Goal: Navigation & Orientation: Find specific page/section

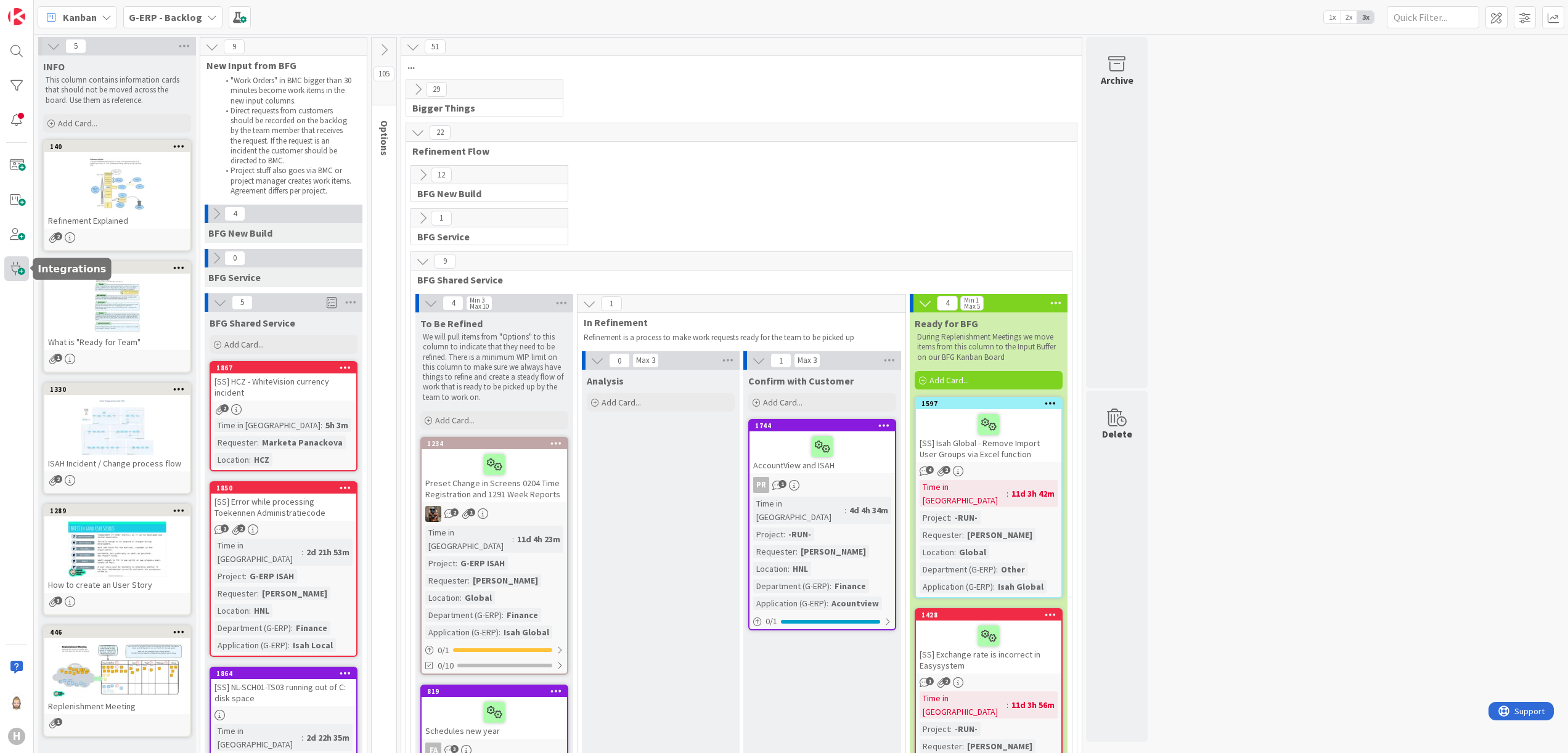
click at [10, 265] on span at bounding box center [17, 269] width 25 height 25
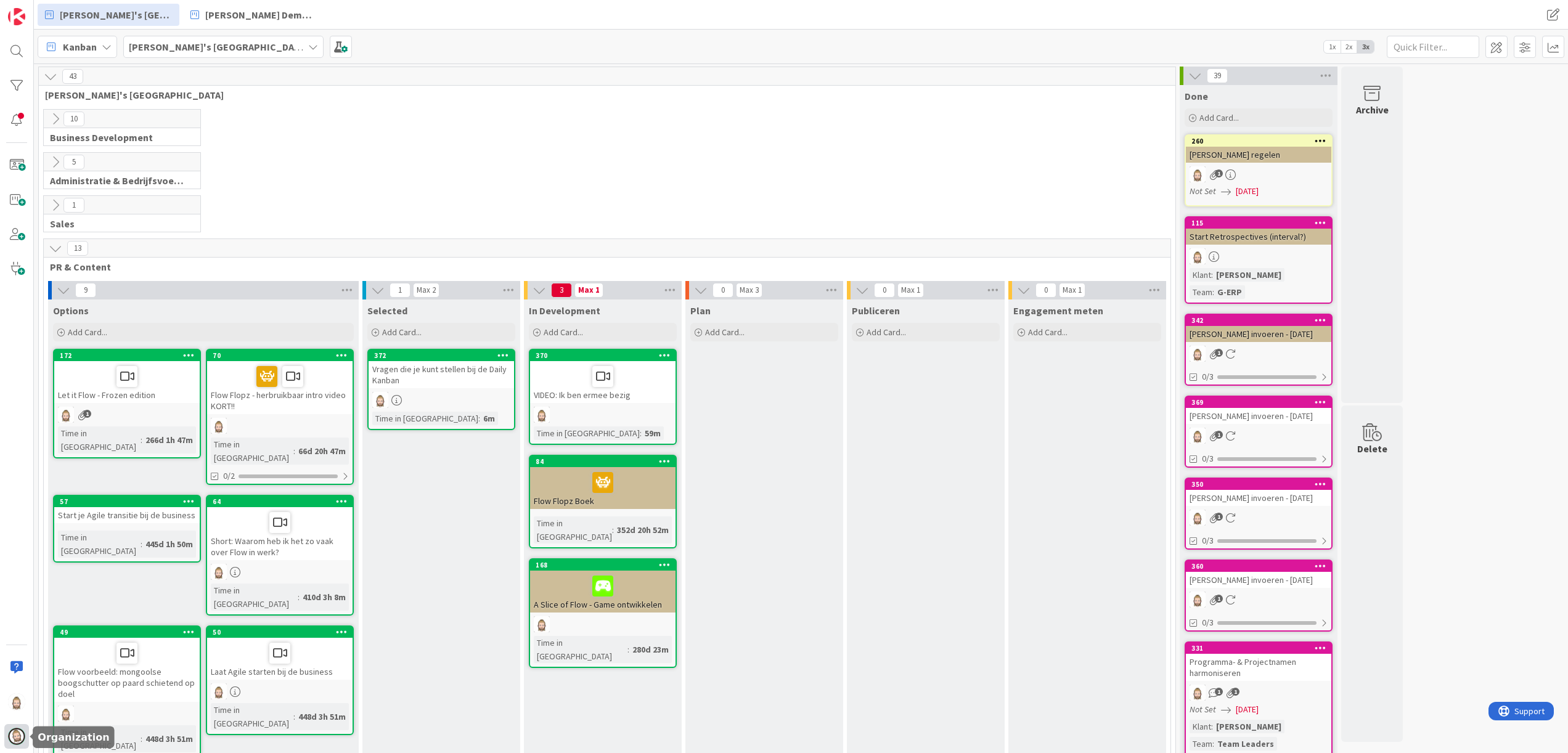
click at [25, 726] on div at bounding box center [17, 737] width 25 height 25
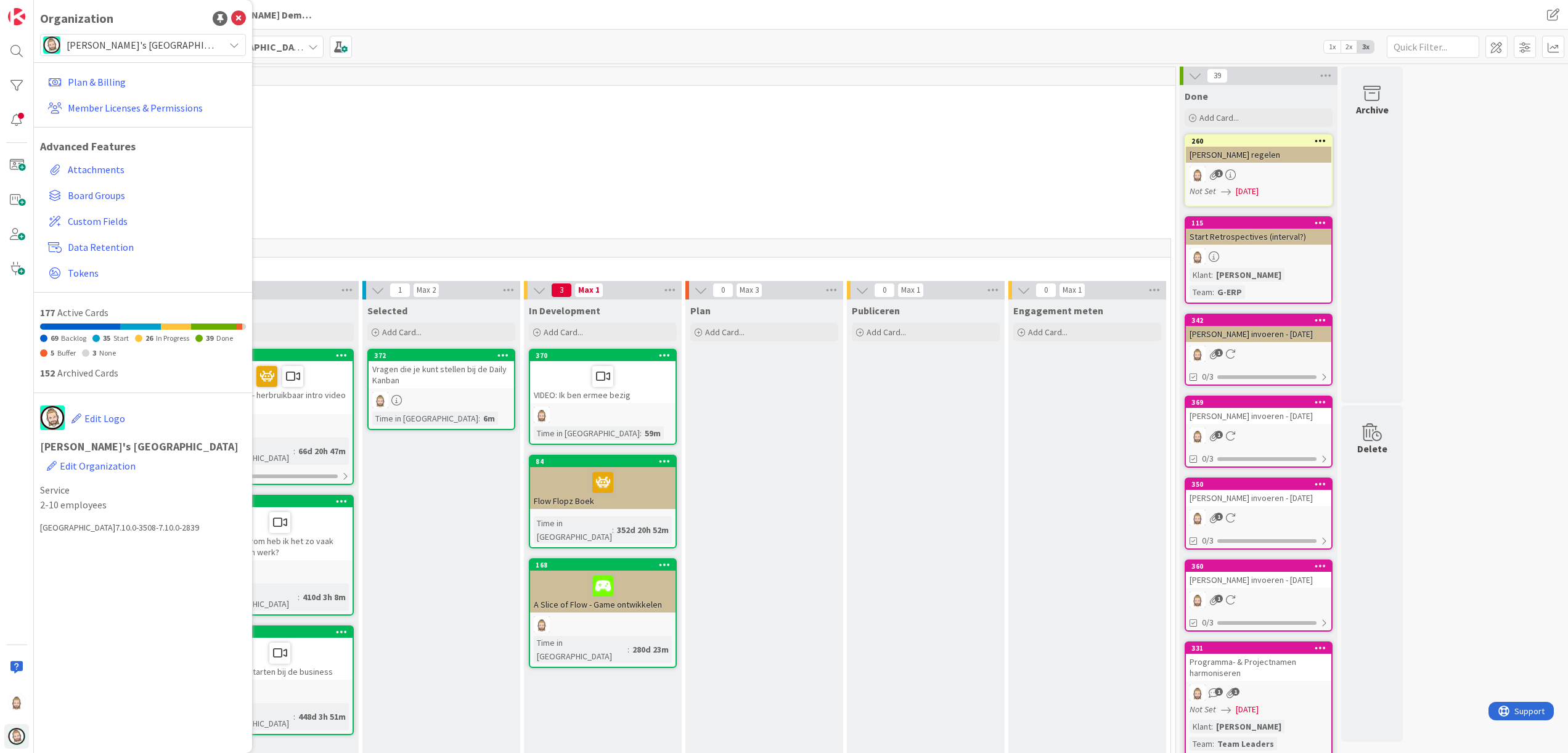
click at [159, 38] on span "Rob's Kanban Zone" at bounding box center [142, 45] width 152 height 17
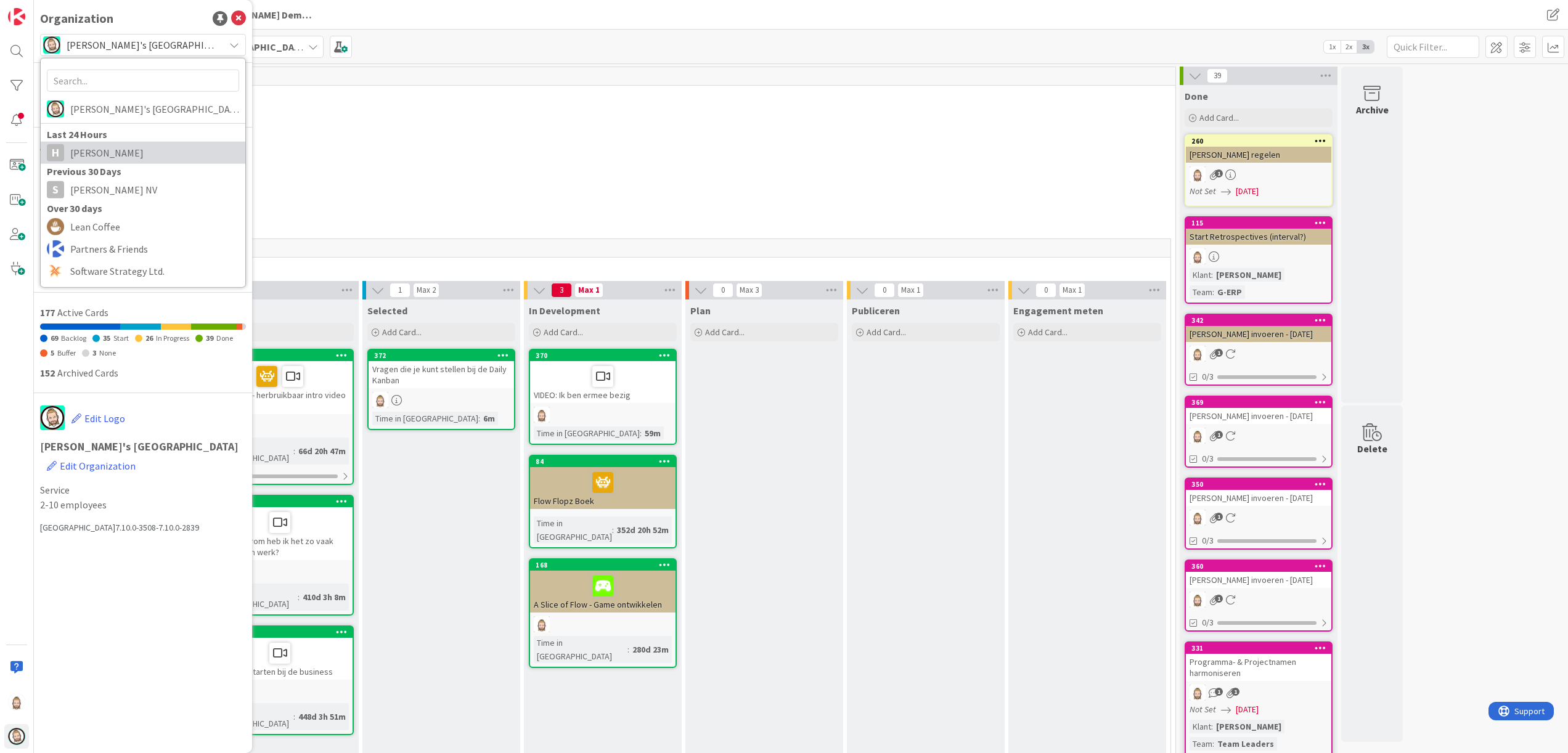
click at [166, 152] on span "Huisman" at bounding box center [155, 152] width 169 height 18
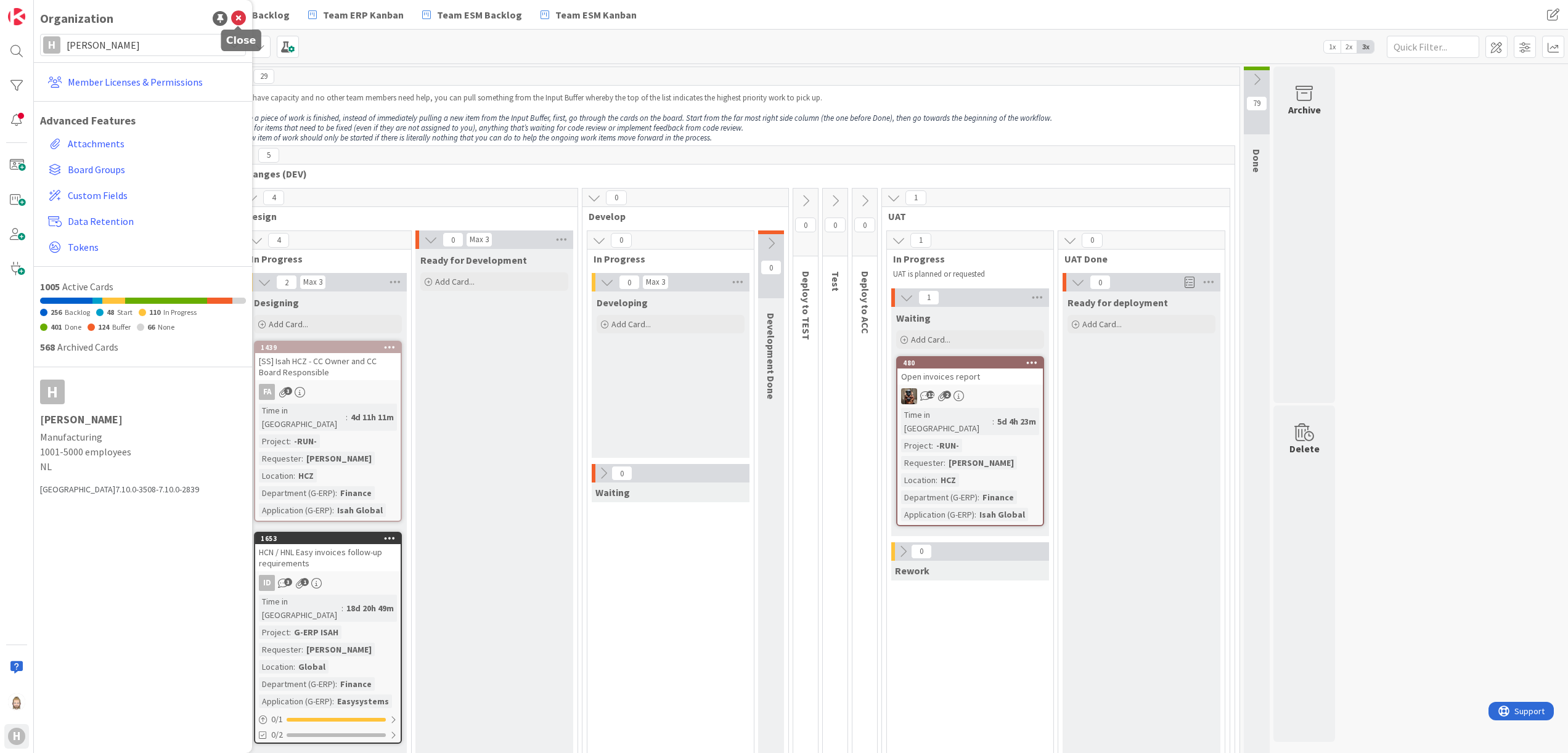
click at [236, 15] on icon at bounding box center [238, 19] width 15 height 15
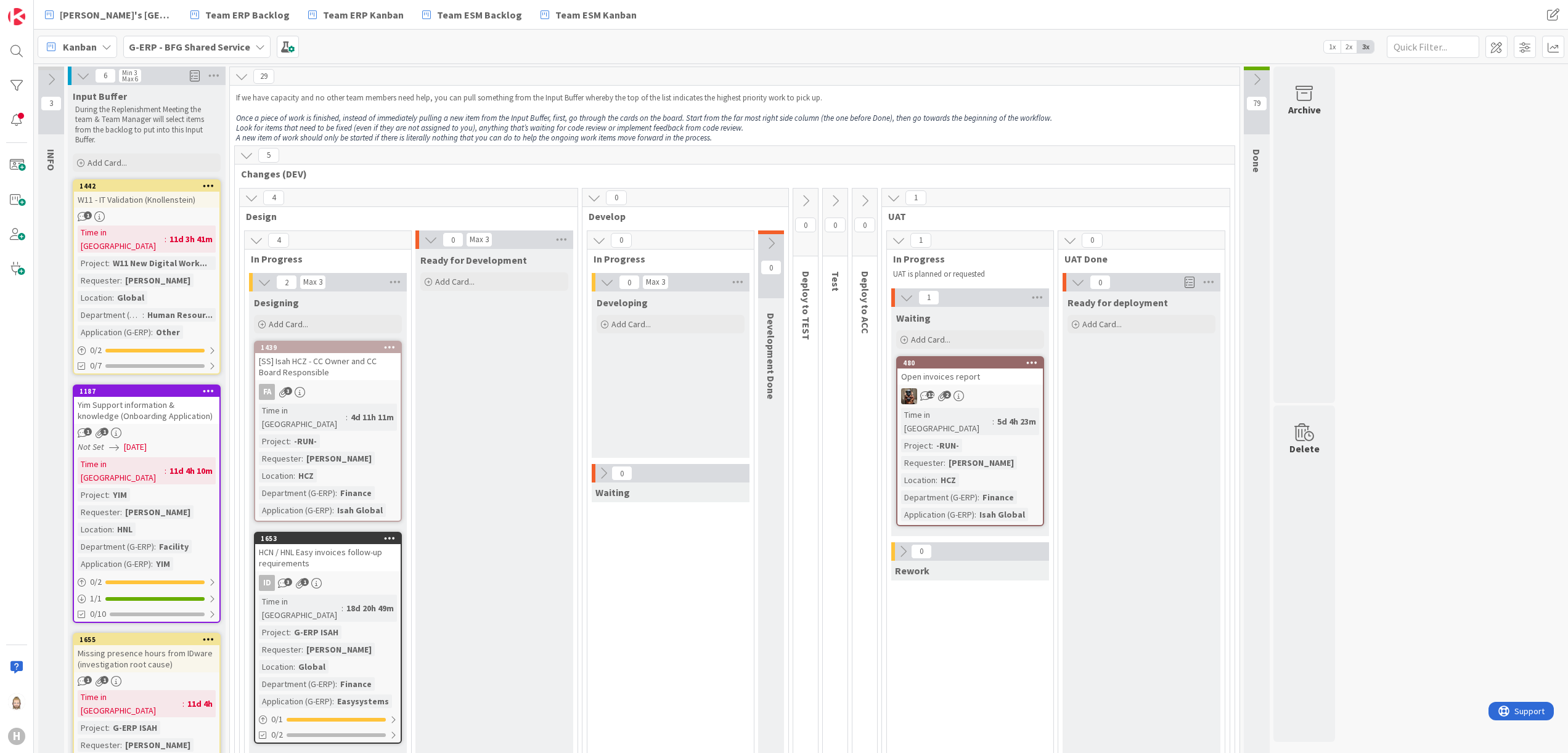
click at [220, 55] on div "G-ERP - BFG Shared Service" at bounding box center [196, 47] width 147 height 22
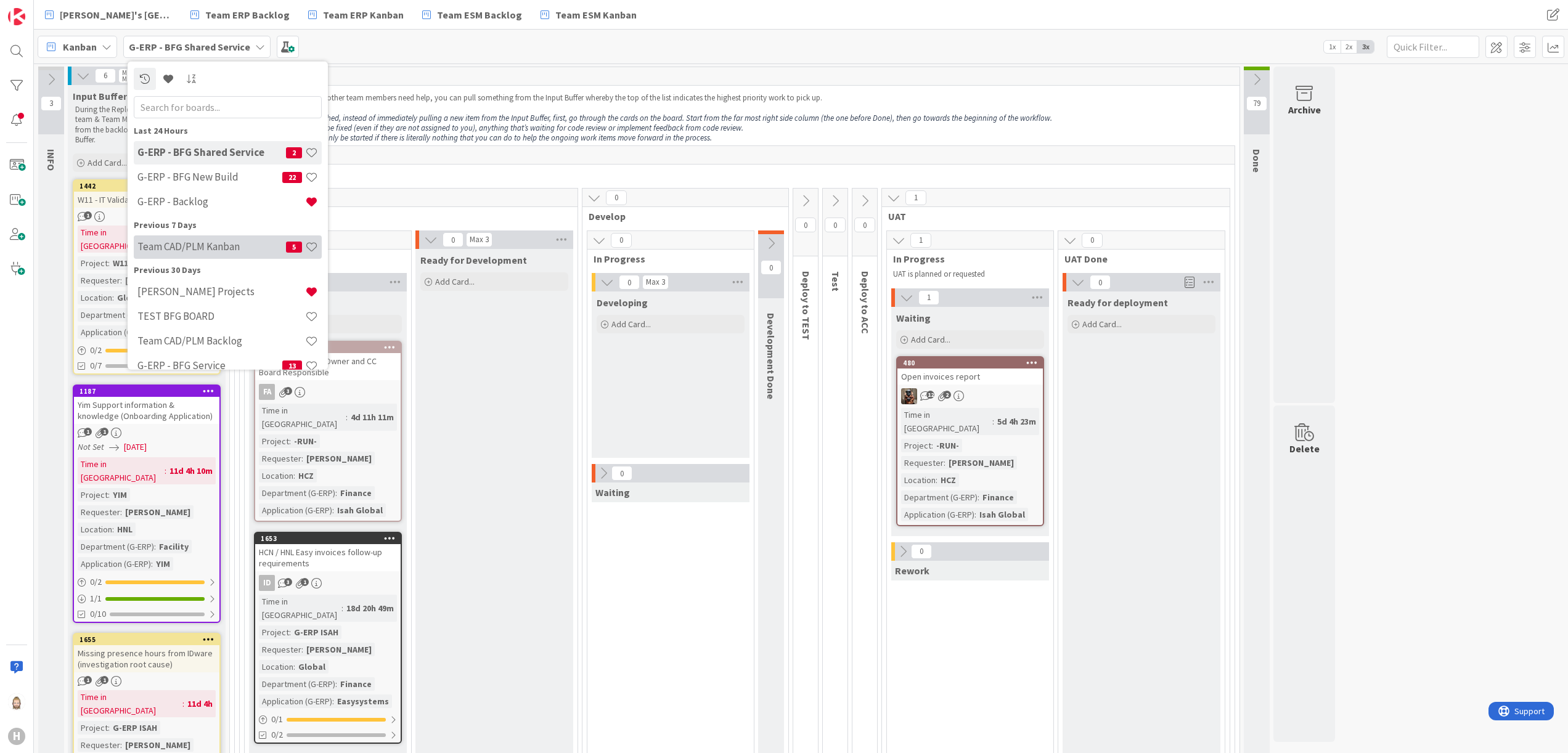
click at [238, 248] on h4 "Team CAD/PLM Kanban" at bounding box center [212, 246] width 148 height 12
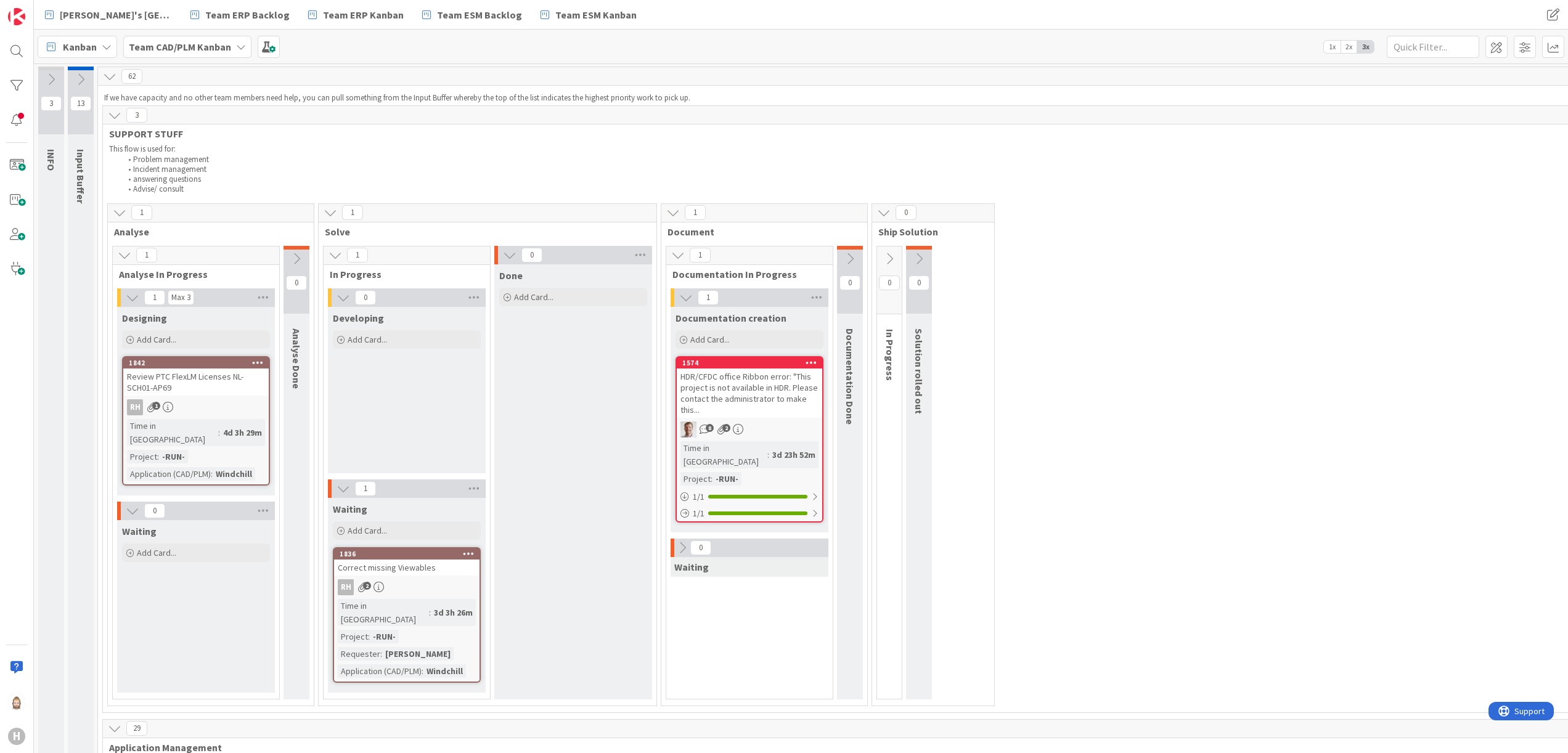
click at [114, 115] on icon at bounding box center [115, 115] width 13 height 13
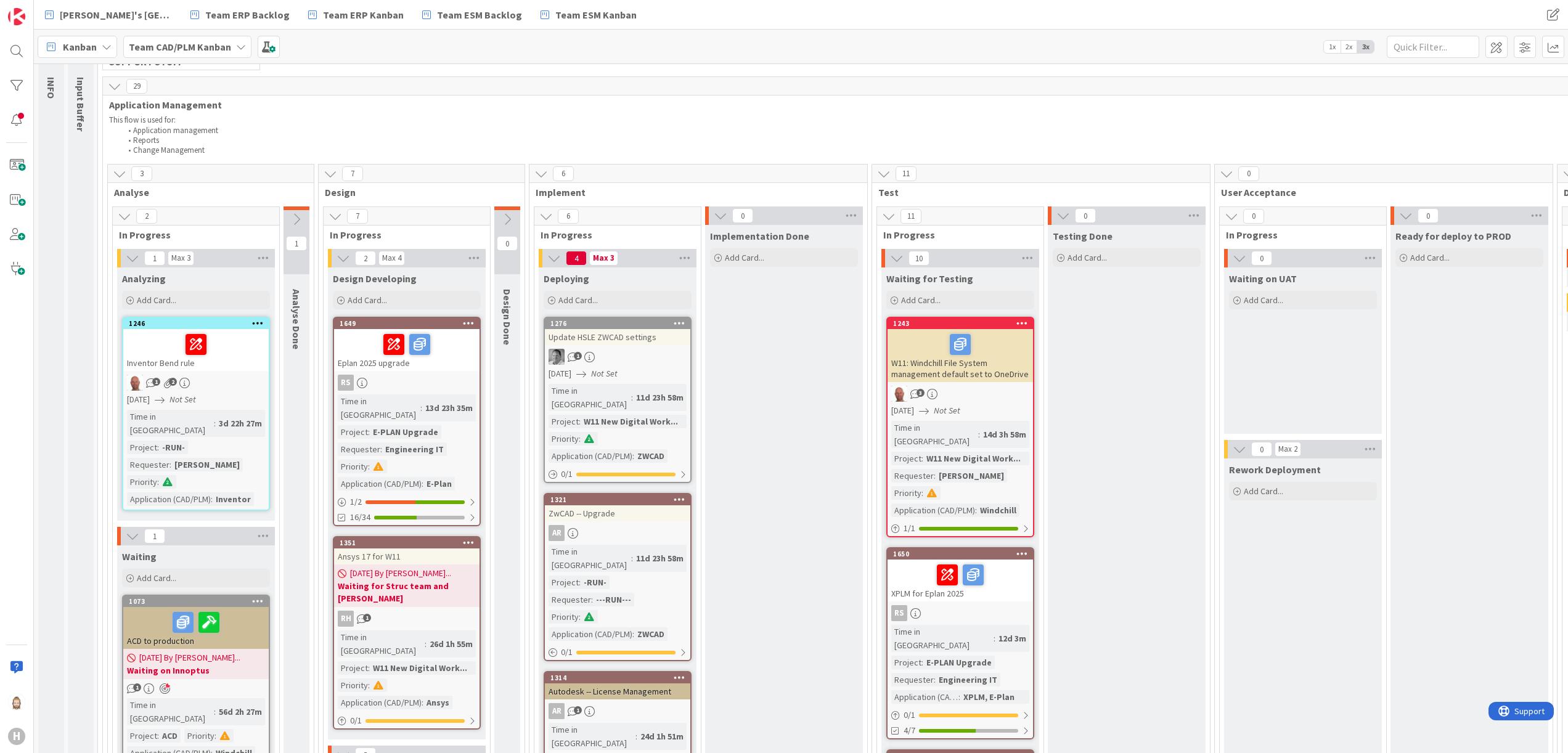
scroll to position [123, 0]
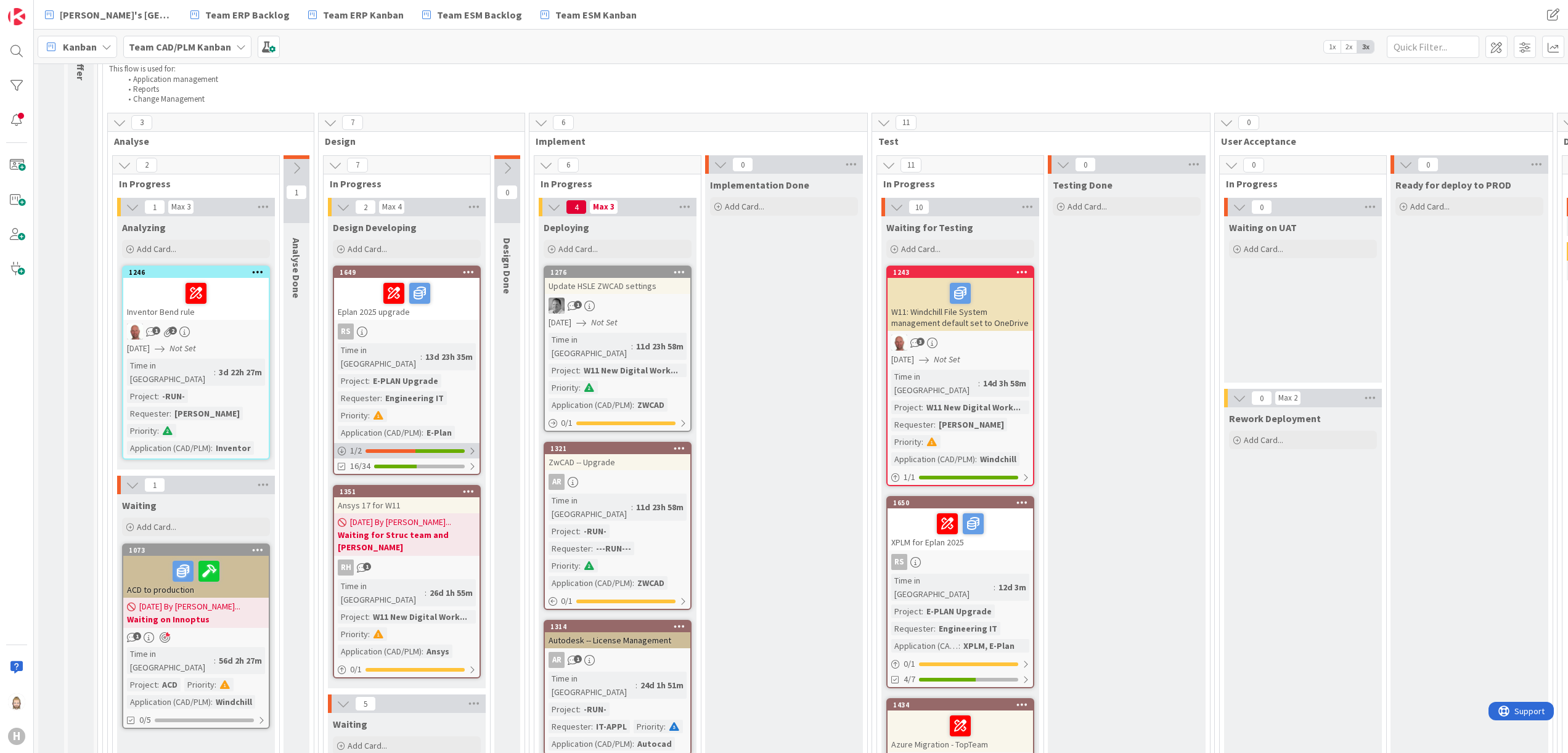
click at [415, 443] on div "1 / 2" at bounding box center [406, 451] width 145 height 15
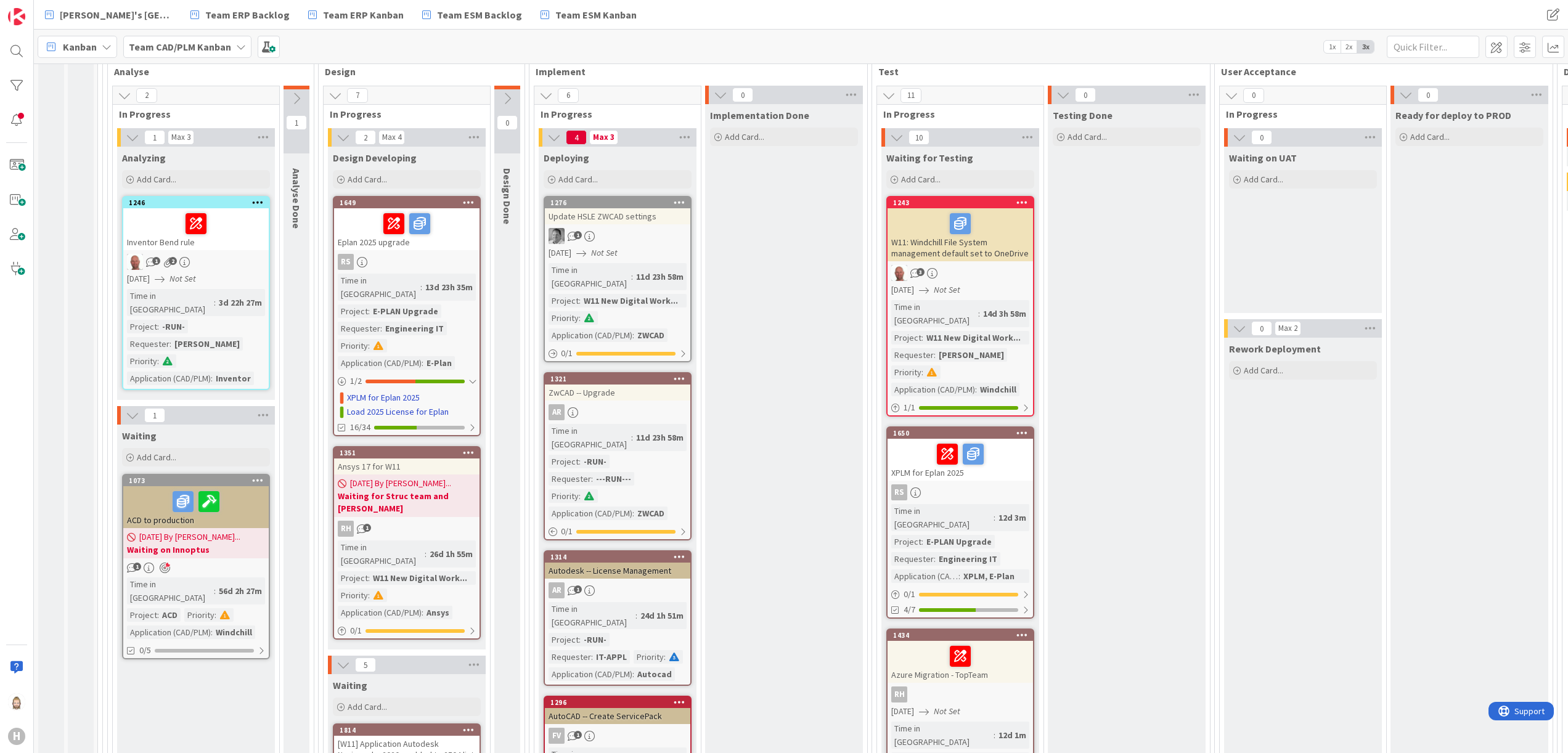
scroll to position [247, 0]
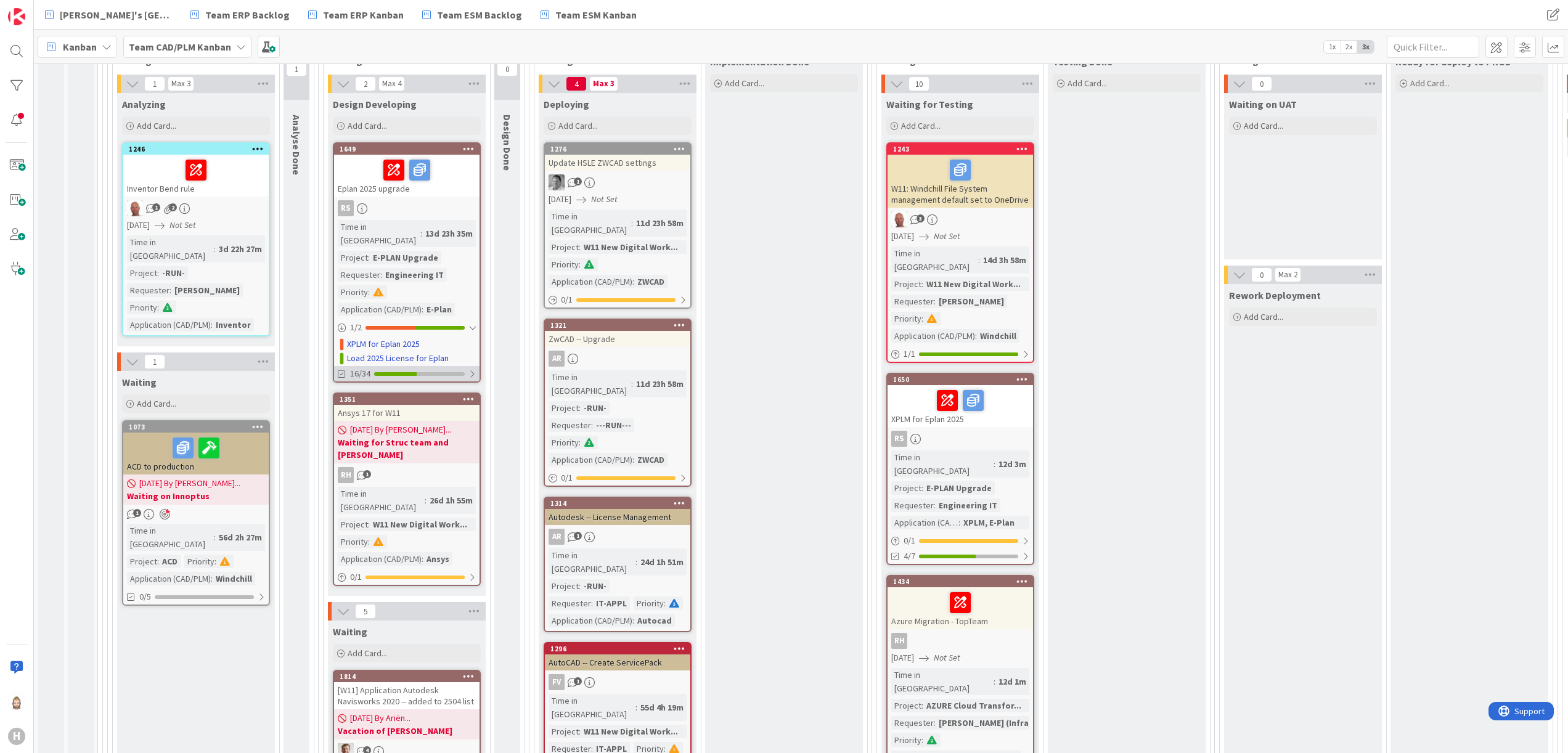
click at [449, 367] on div "16/34" at bounding box center [406, 374] width 145 height 15
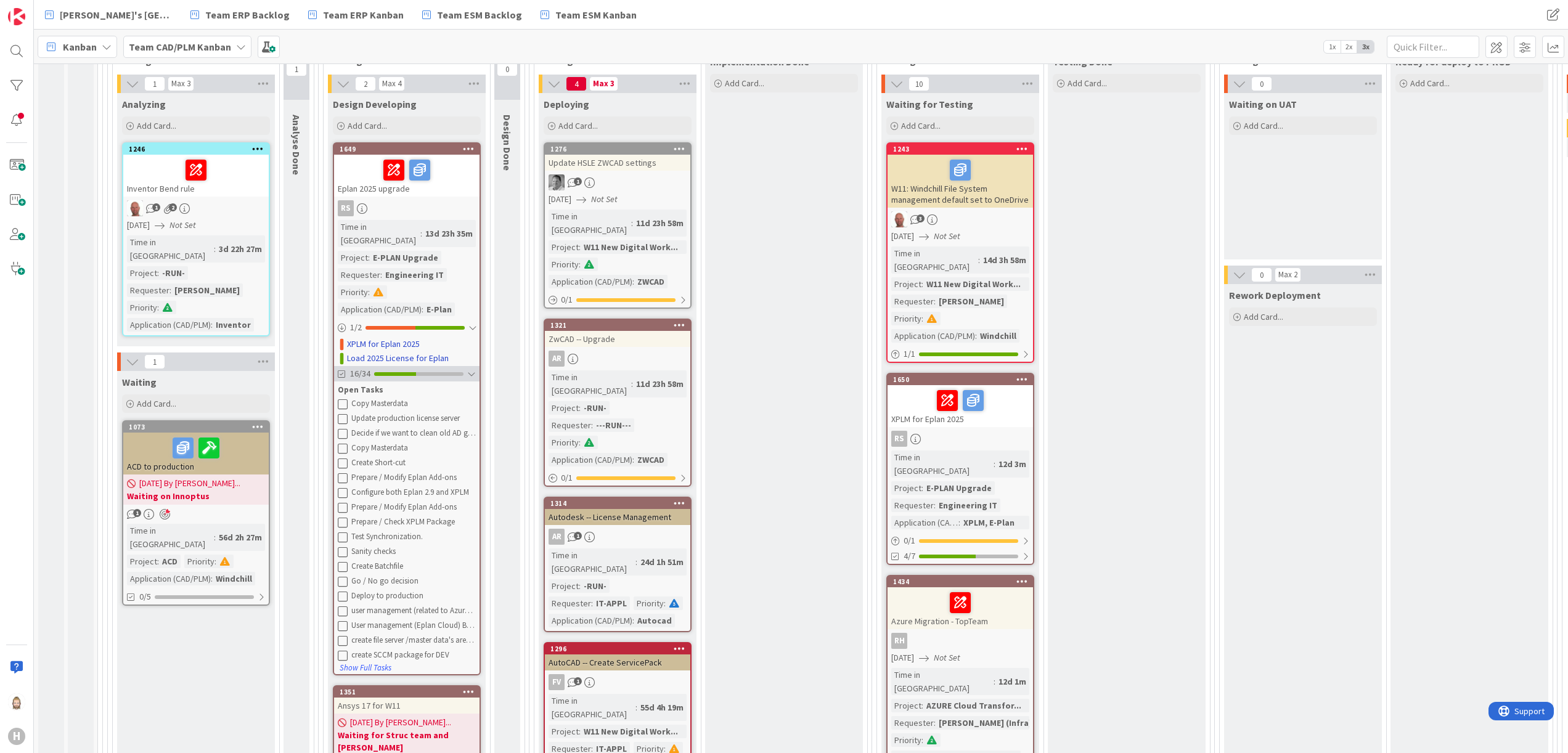
click at [457, 367] on div "16/34" at bounding box center [406, 374] width 145 height 15
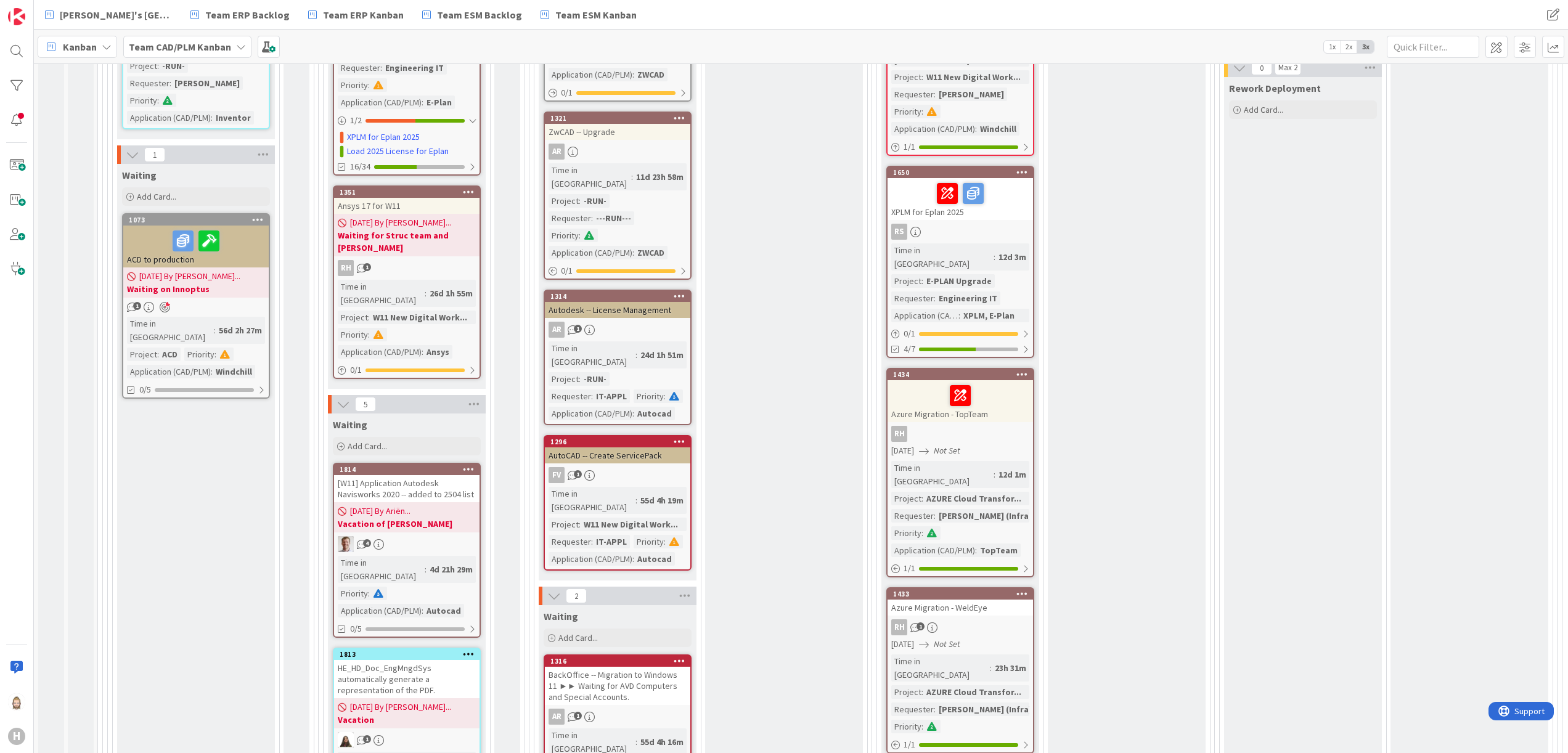
scroll to position [493, 0]
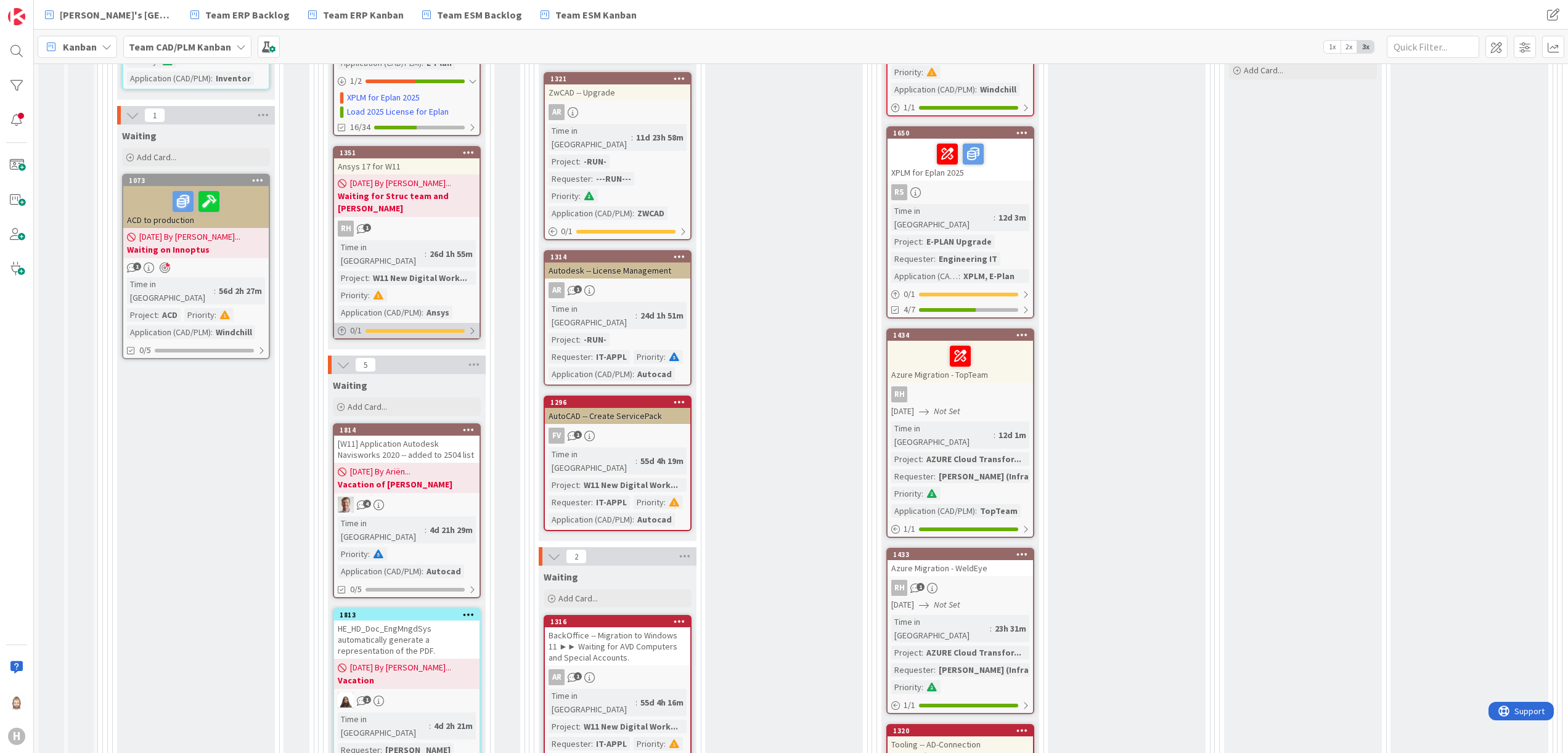
click at [452, 329] on div at bounding box center [415, 331] width 100 height 4
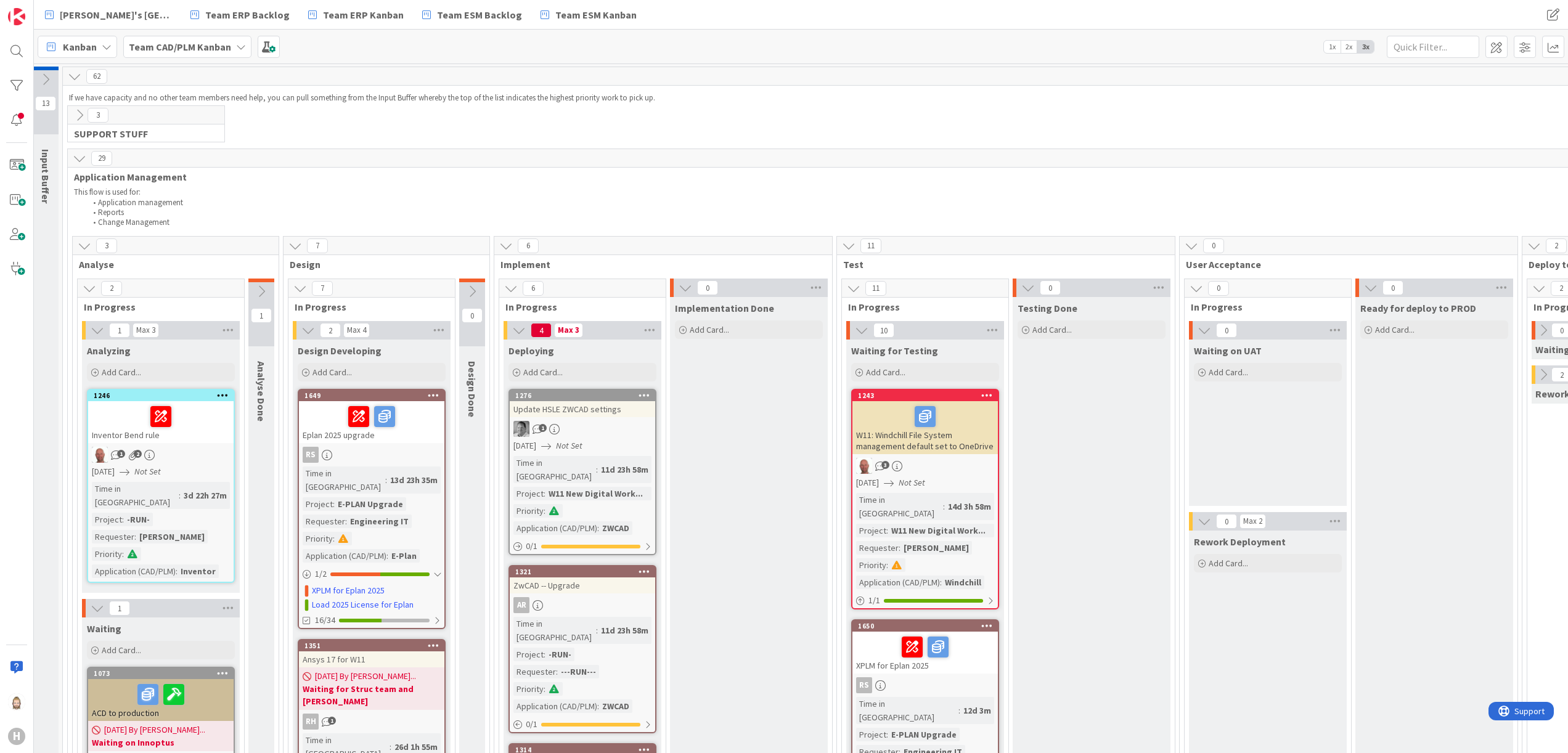
scroll to position [0, 0]
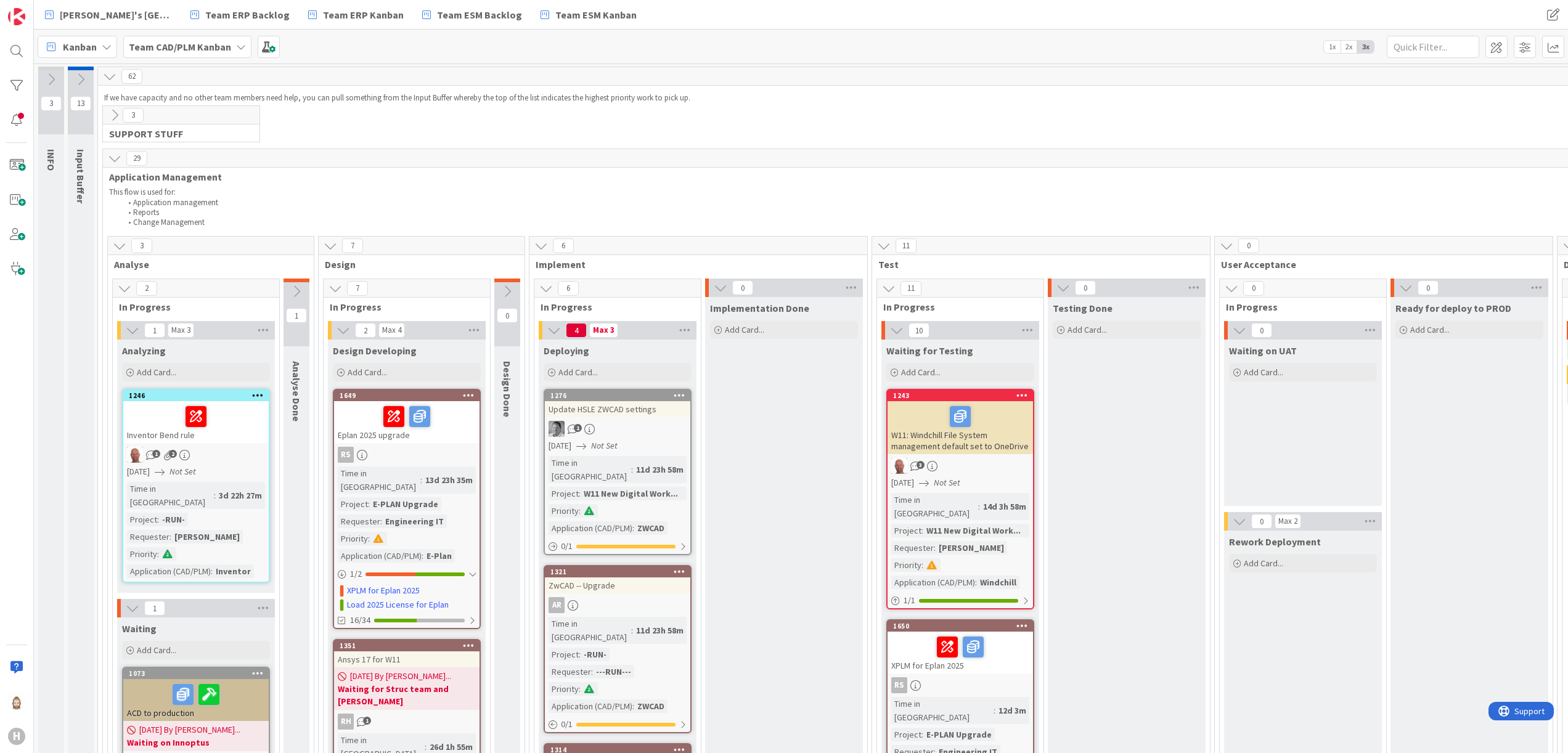
click at [131, 602] on icon at bounding box center [132, 609] width 13 height 13
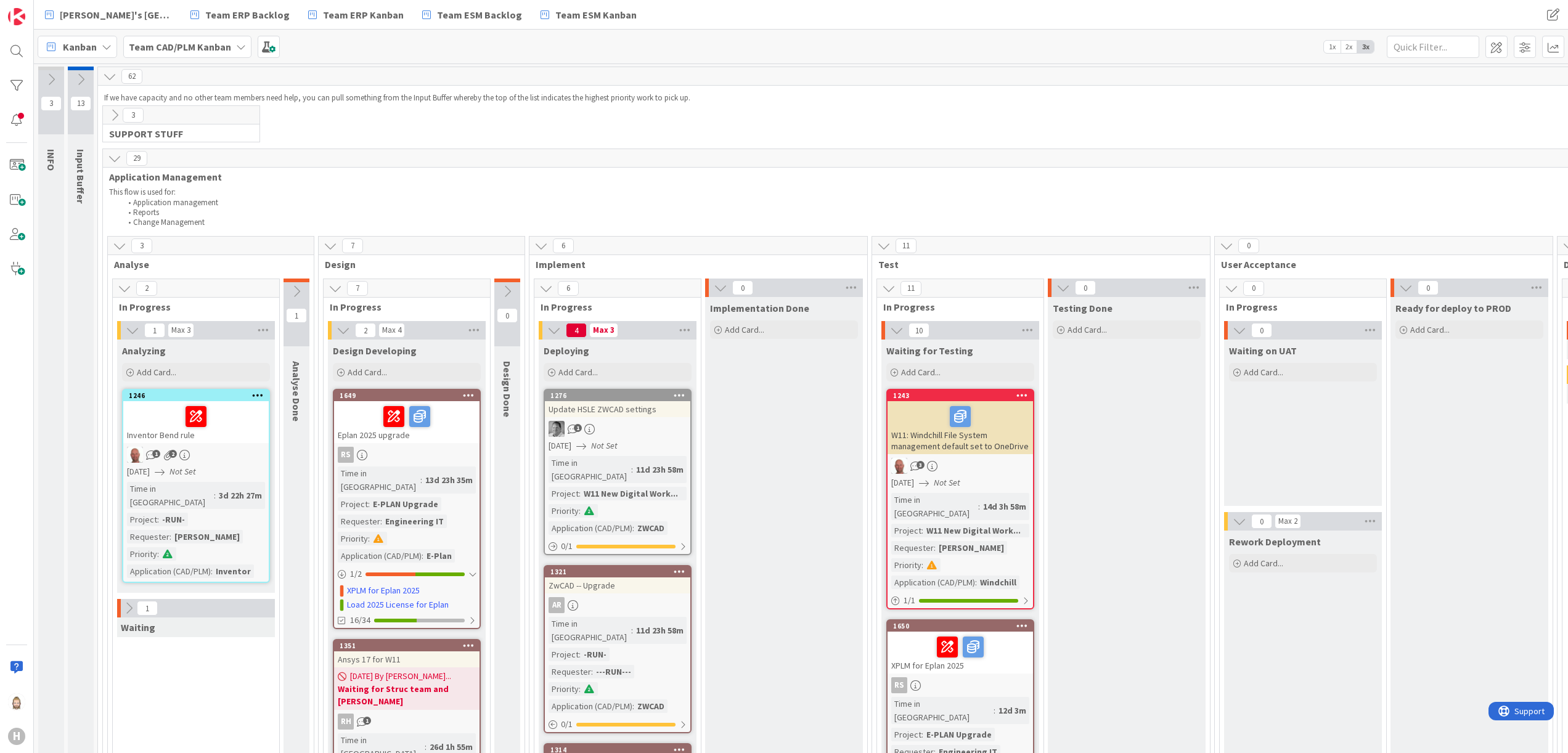
click at [120, 154] on icon at bounding box center [115, 159] width 13 height 13
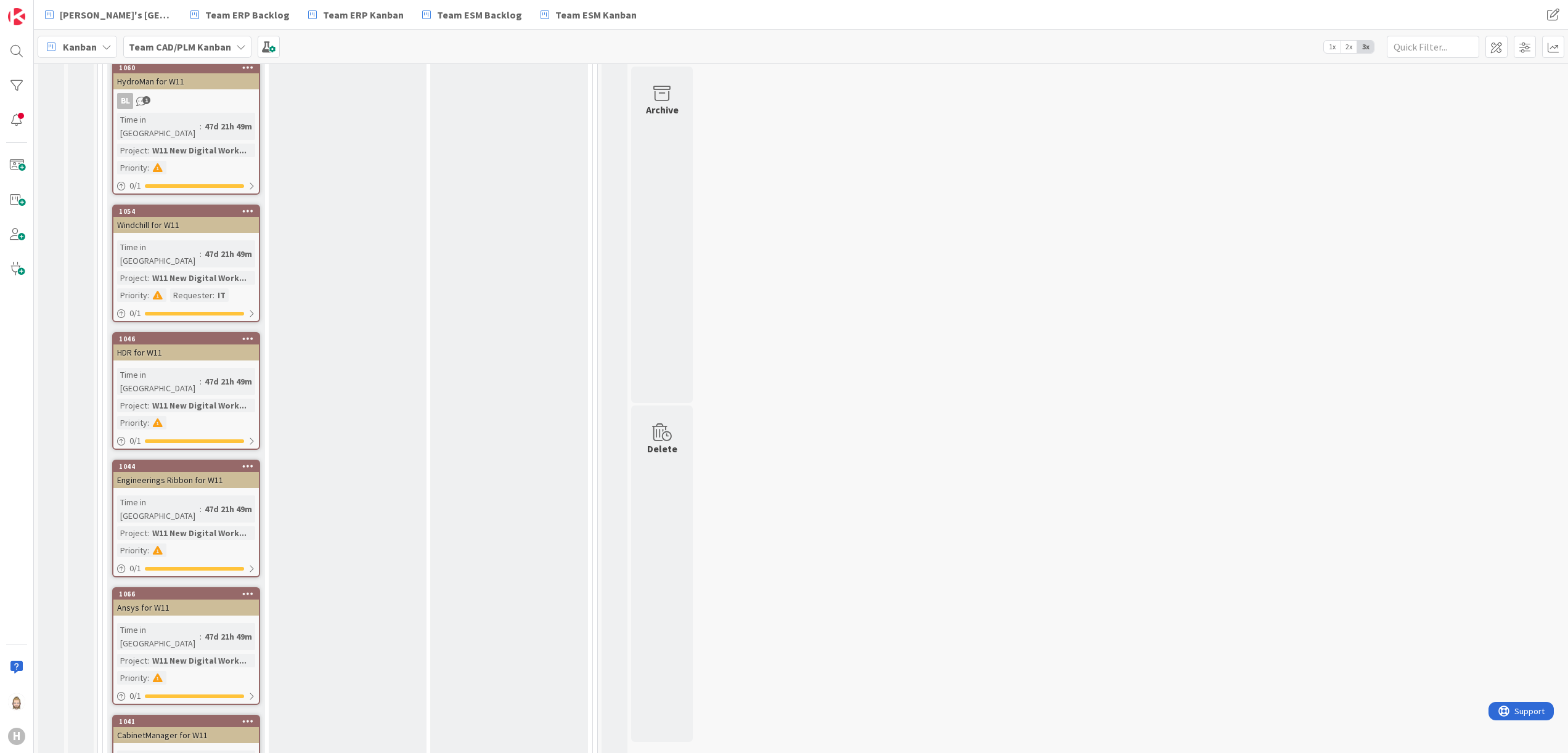
scroll to position [863, 0]
